Goal: Check status: Check status

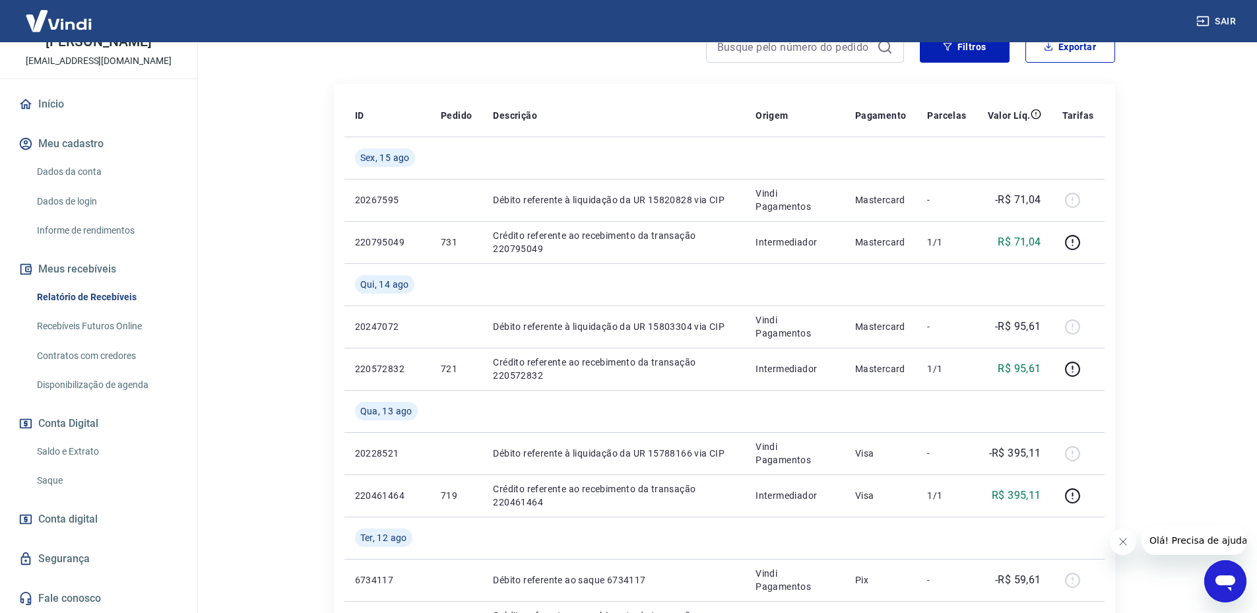
scroll to position [264, 0]
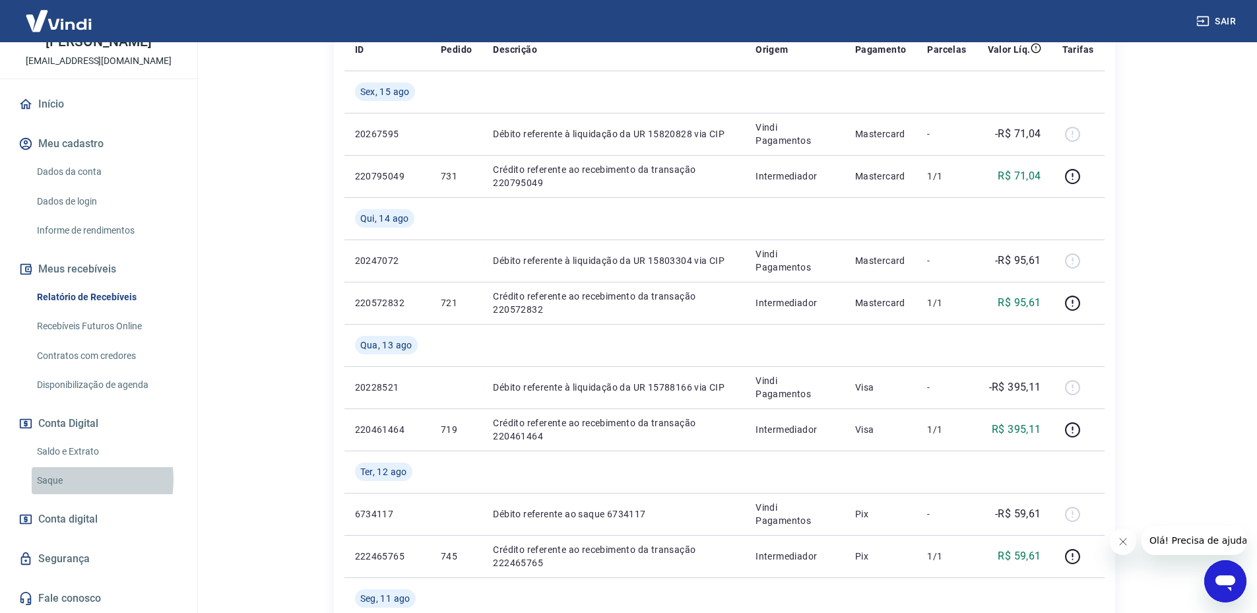
click at [71, 480] on link "Saque" at bounding box center [107, 480] width 150 height 27
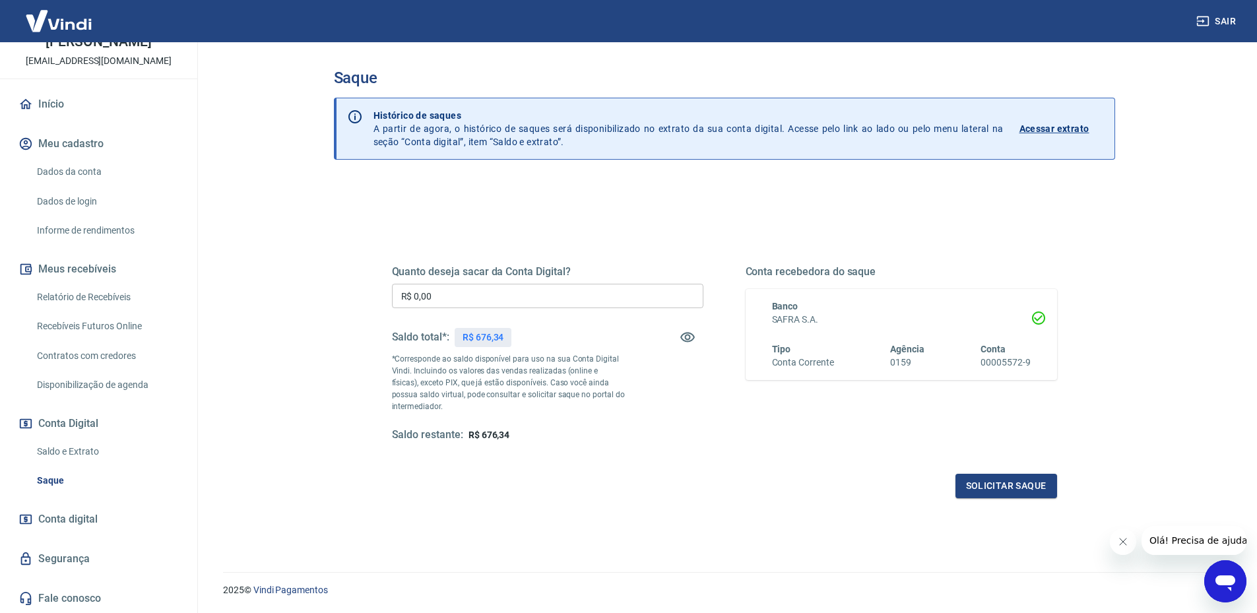
click at [1040, 129] on p "Acessar extrato" at bounding box center [1055, 128] width 70 height 13
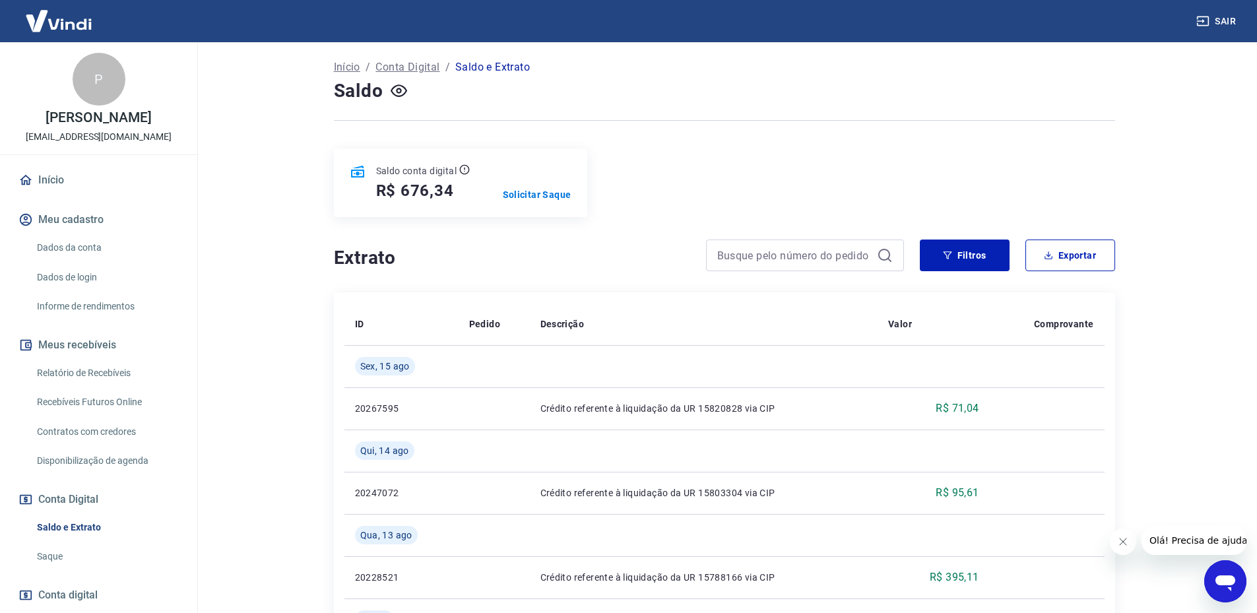
scroll to position [132, 0]
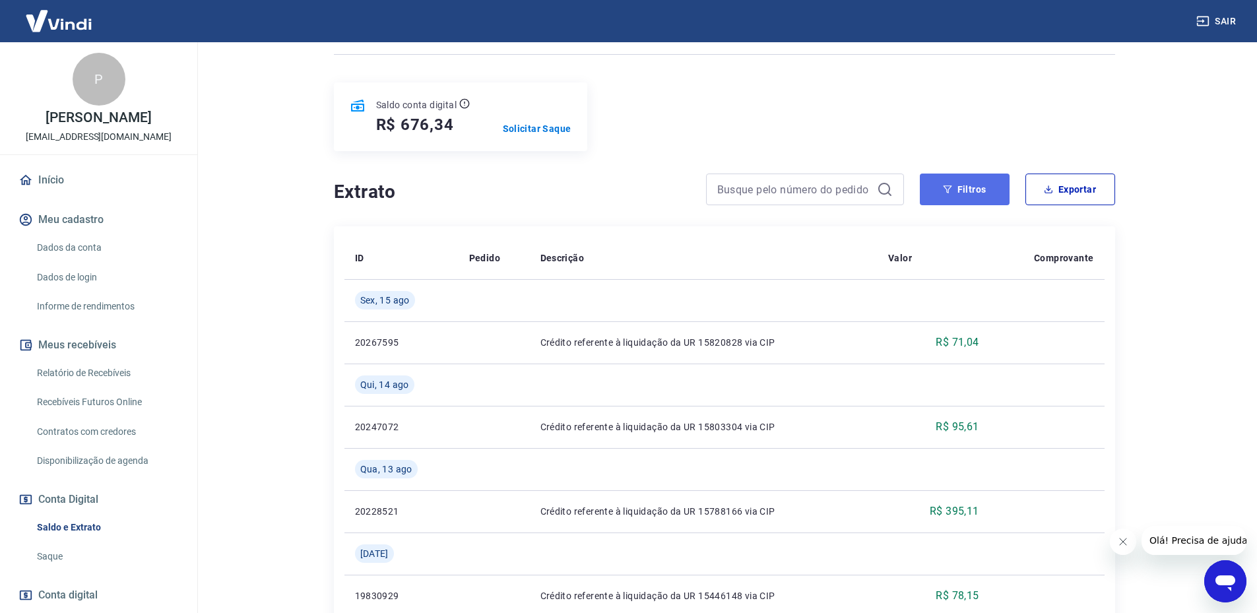
click at [935, 204] on button "Filtros" at bounding box center [965, 190] width 90 height 32
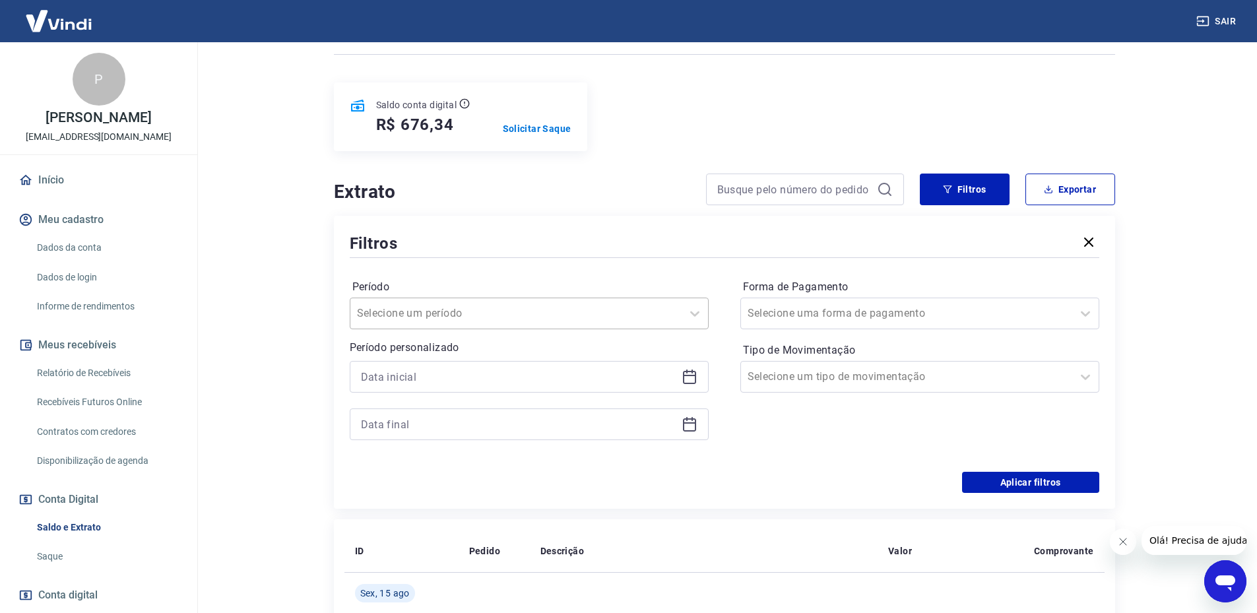
click at [512, 311] on div at bounding box center [516, 313] width 318 height 18
click at [440, 308] on input "Período" at bounding box center [423, 314] width 133 height 16
click at [413, 445] on div "Últimos 30 dias" at bounding box center [529, 445] width 359 height 26
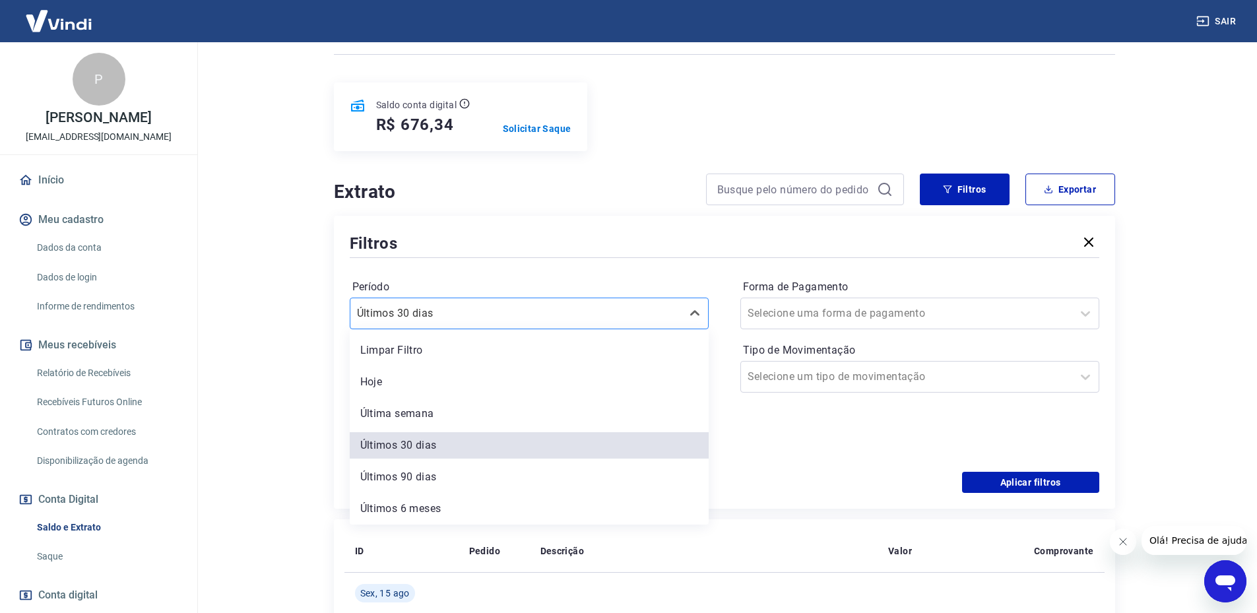
click at [438, 312] on input "Período" at bounding box center [423, 314] width 133 height 16
click at [415, 475] on div "Últimos 90 dias" at bounding box center [529, 477] width 359 height 26
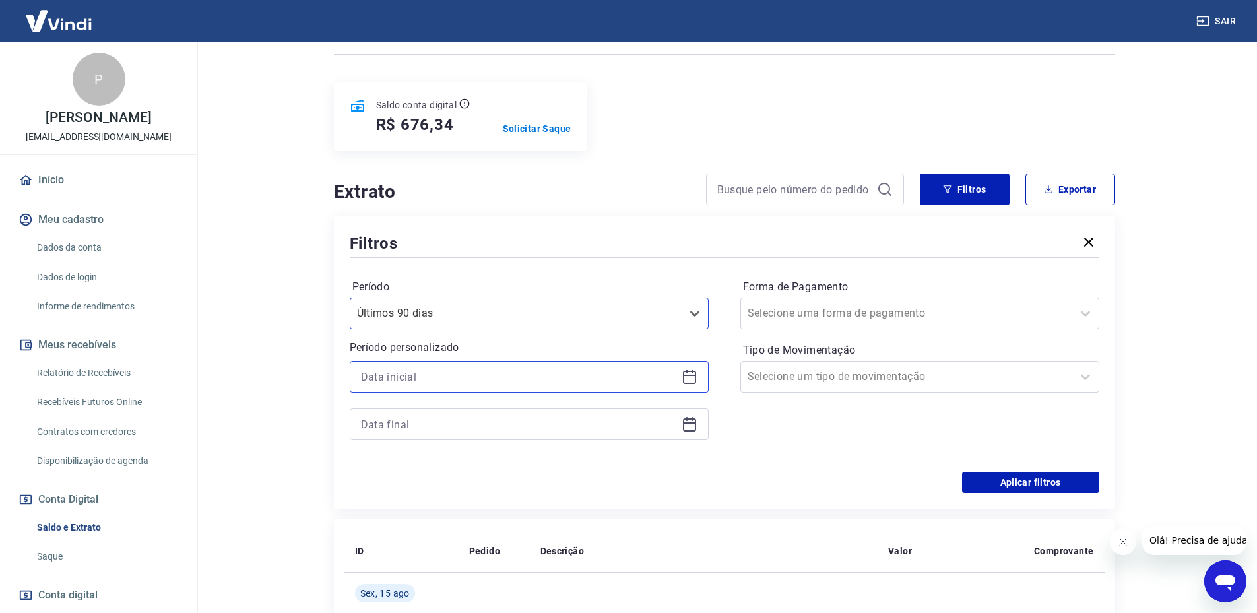
click at [417, 376] on input at bounding box center [519, 377] width 316 height 20
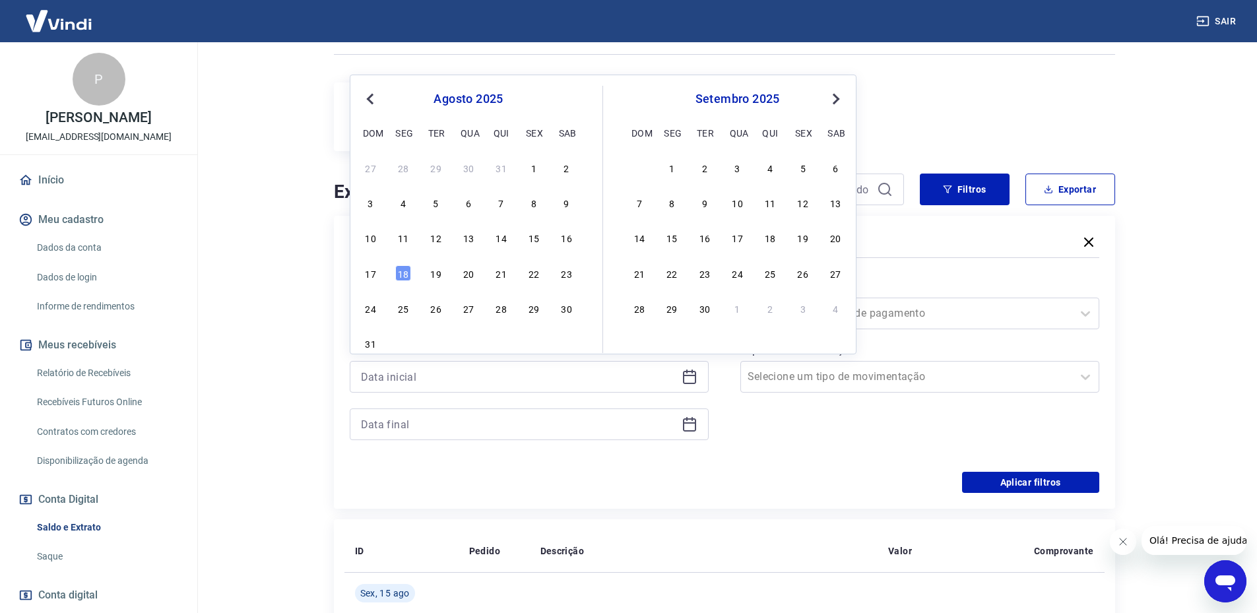
click at [372, 92] on button "Previous Month" at bounding box center [370, 99] width 16 height 16
click at [500, 236] on div "17" at bounding box center [502, 238] width 16 height 16
type input "[DATE]"
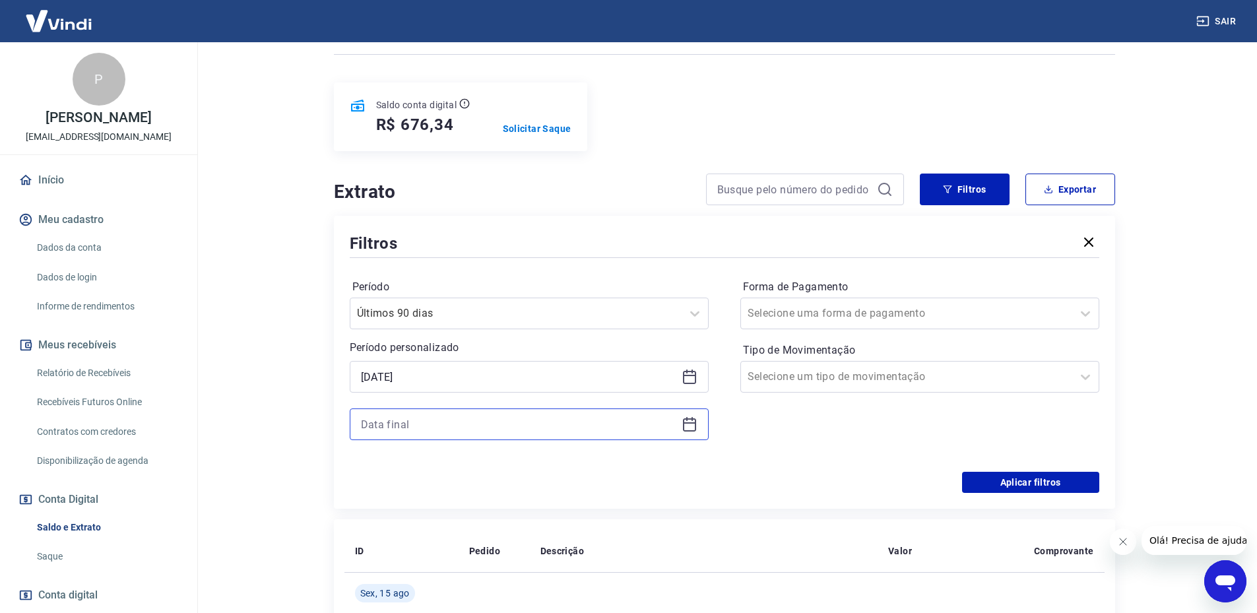
click at [452, 430] on input at bounding box center [519, 425] width 316 height 20
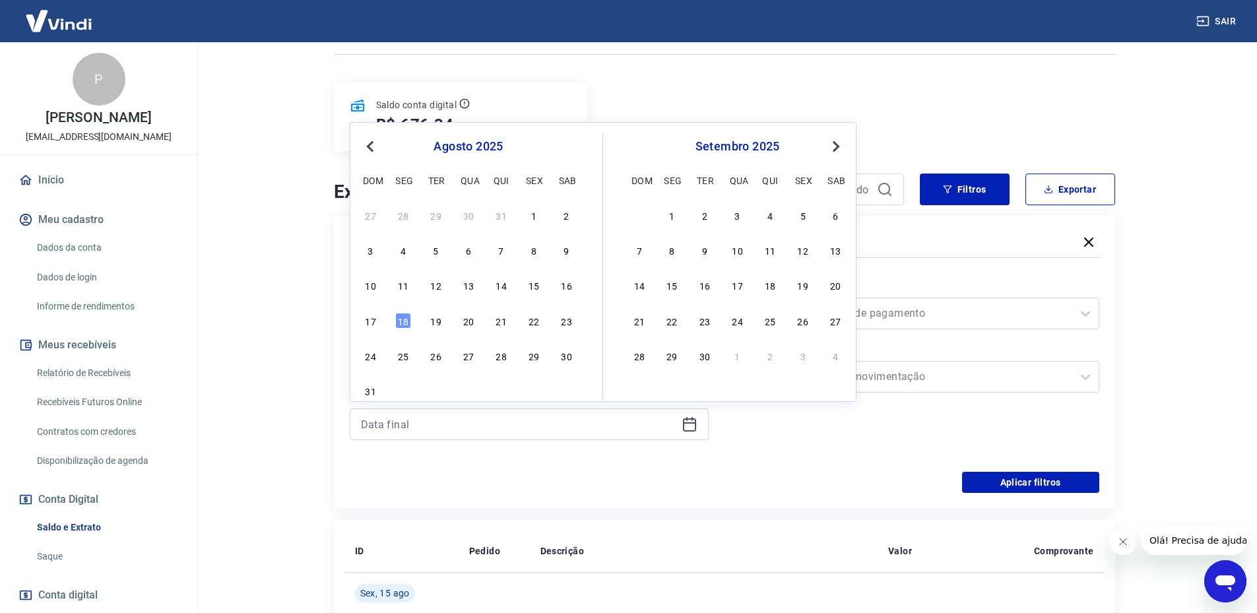
click at [372, 147] on span "Previous Month" at bounding box center [372, 146] width 0 height 15
click at [633, 394] on div "31" at bounding box center [640, 391] width 16 height 16
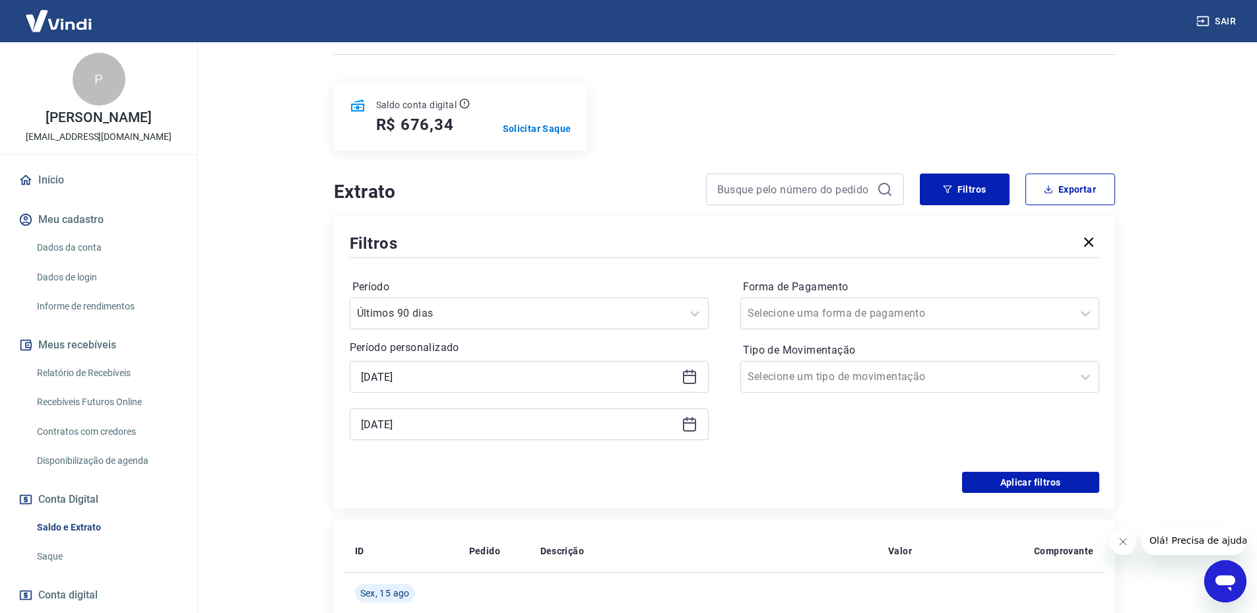
click at [397, 435] on div "[DATE]" at bounding box center [529, 425] width 359 height 32
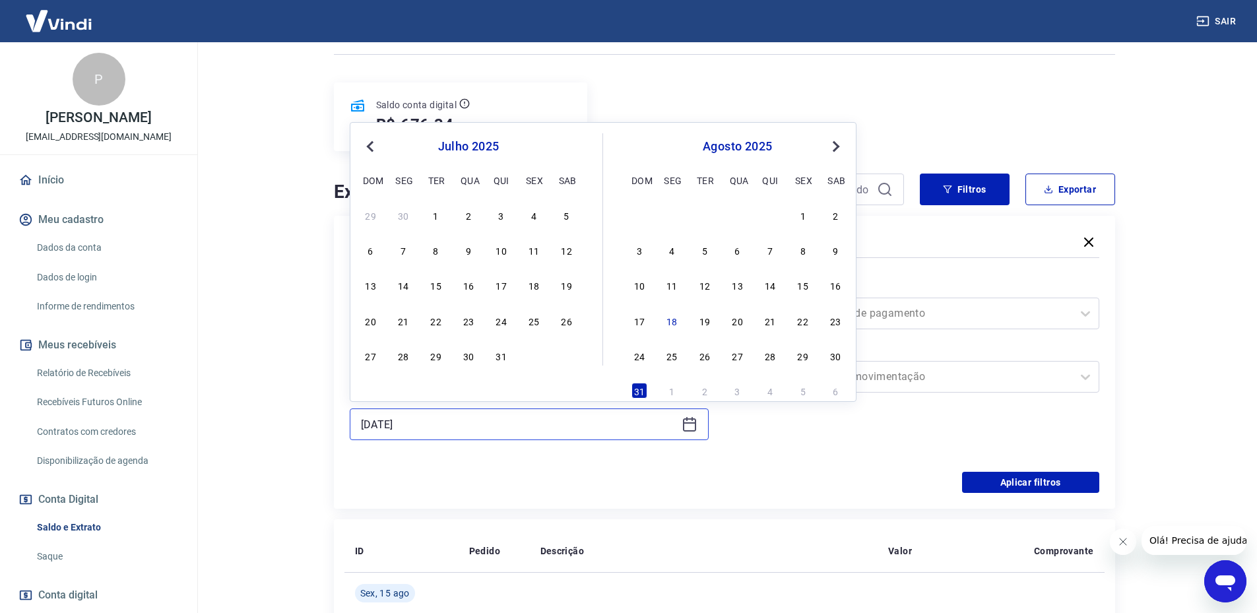
click at [407, 423] on input "[DATE]" at bounding box center [519, 425] width 316 height 20
click at [497, 354] on div "31" at bounding box center [502, 356] width 16 height 16
type input "[DATE]"
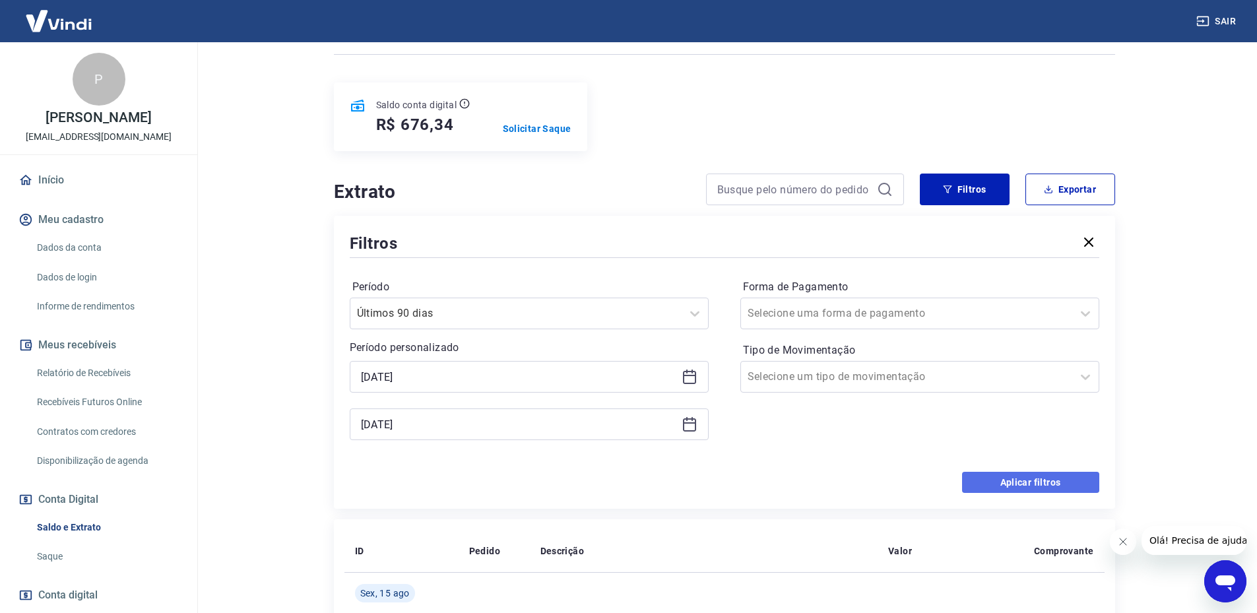
click at [1041, 484] on button "Aplicar filtros" at bounding box center [1030, 482] width 137 height 21
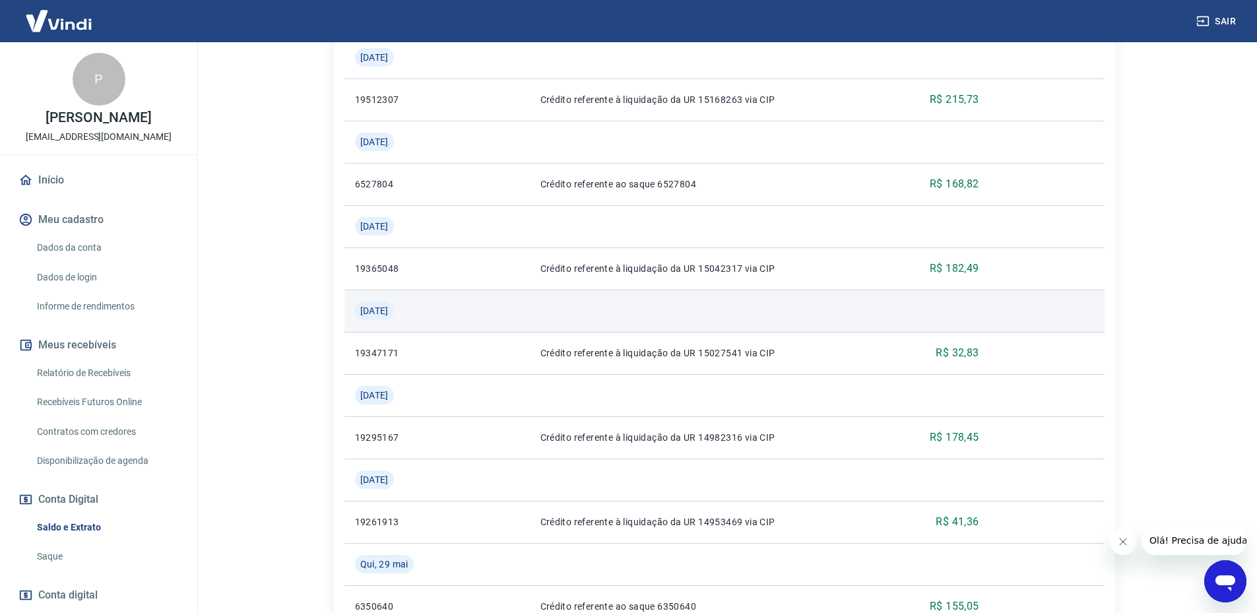
scroll to position [1065, 0]
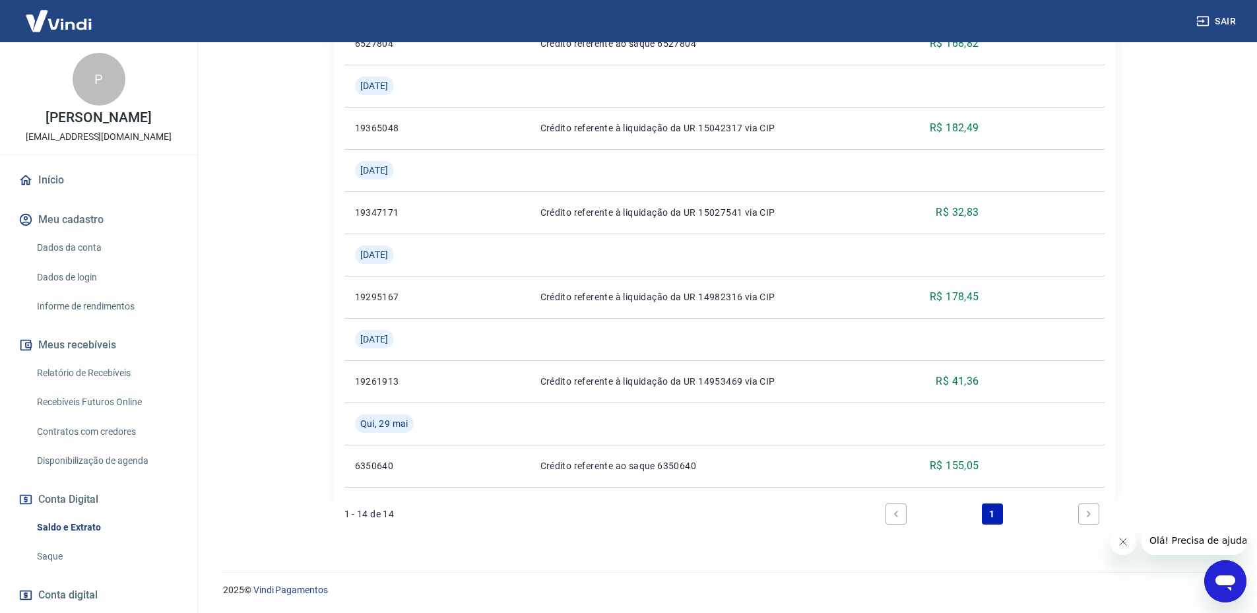
click at [1097, 514] on link "Next page" at bounding box center [1089, 514] width 21 height 21
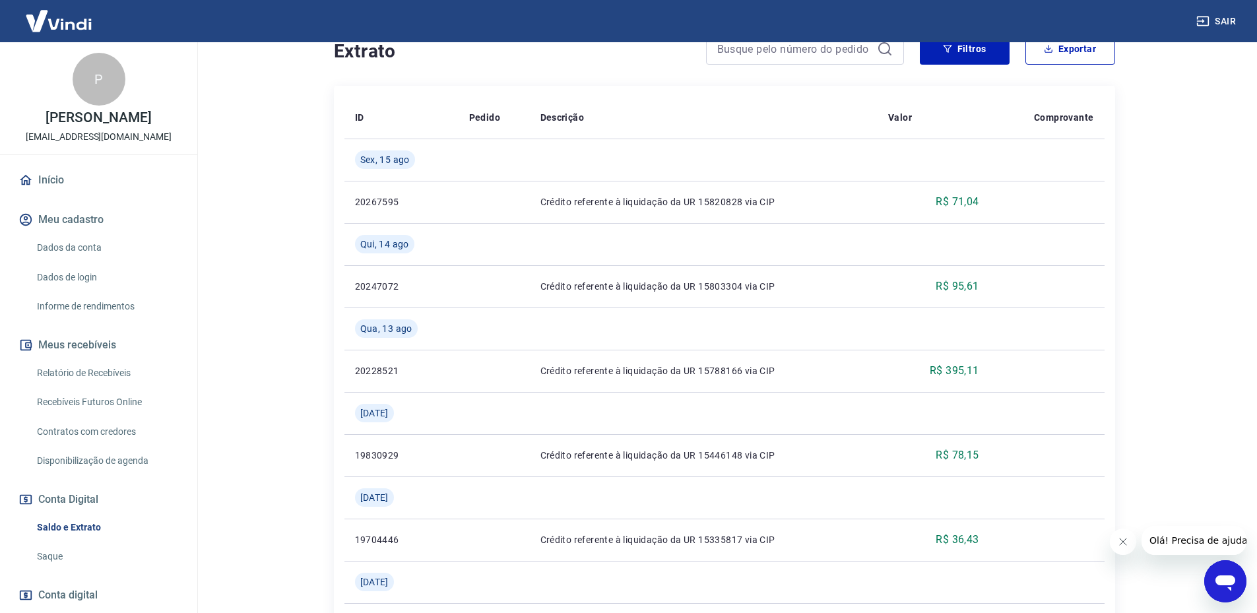
scroll to position [9, 0]
